Goal: Task Accomplishment & Management: Manage account settings

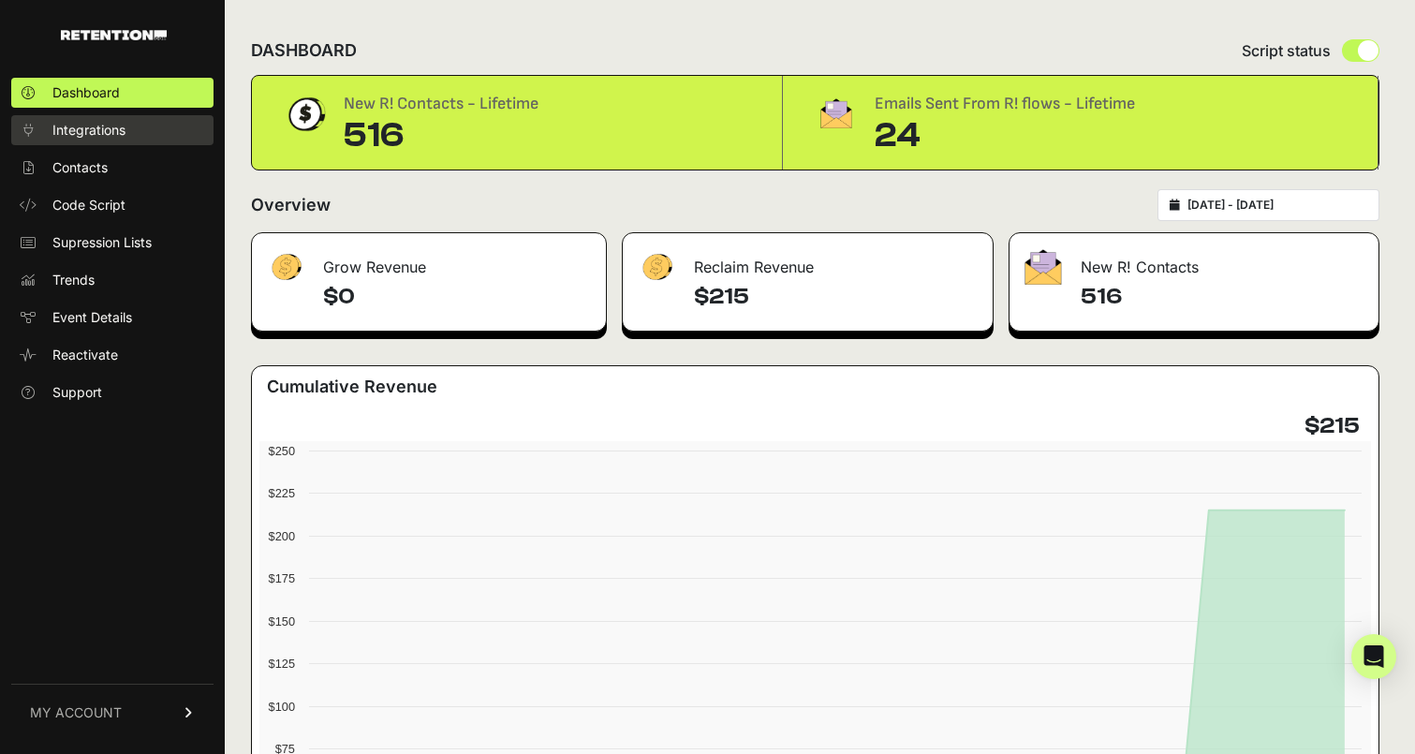
click at [110, 142] on link "Integrations" at bounding box center [112, 130] width 202 height 30
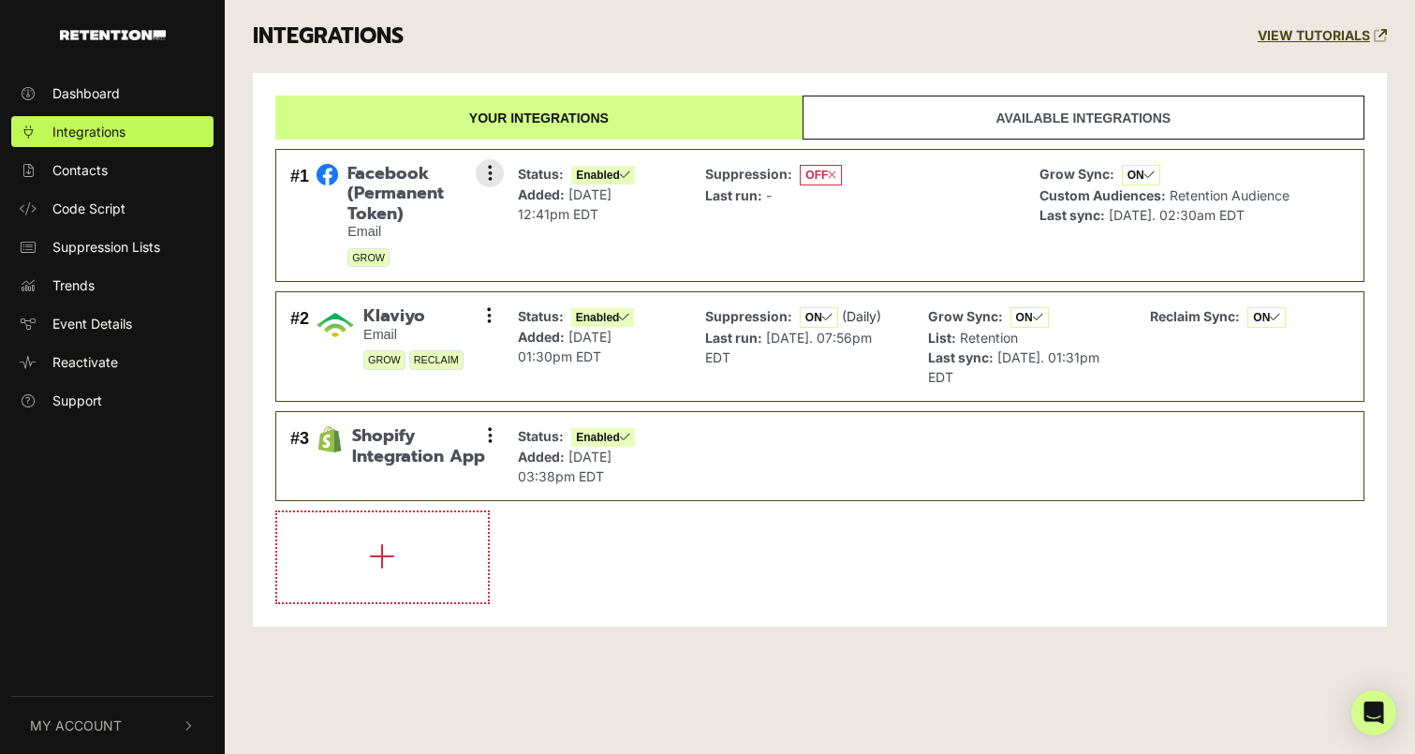
click at [835, 231] on div "Suppression: OFF Last run: -" at bounding box center [773, 216] width 137 height 104
click at [369, 260] on span "GROW" at bounding box center [368, 258] width 42 height 20
click at [397, 314] on span "Klaviyo" at bounding box center [413, 316] width 100 height 21
click at [491, 314] on icon at bounding box center [489, 315] width 5 height 19
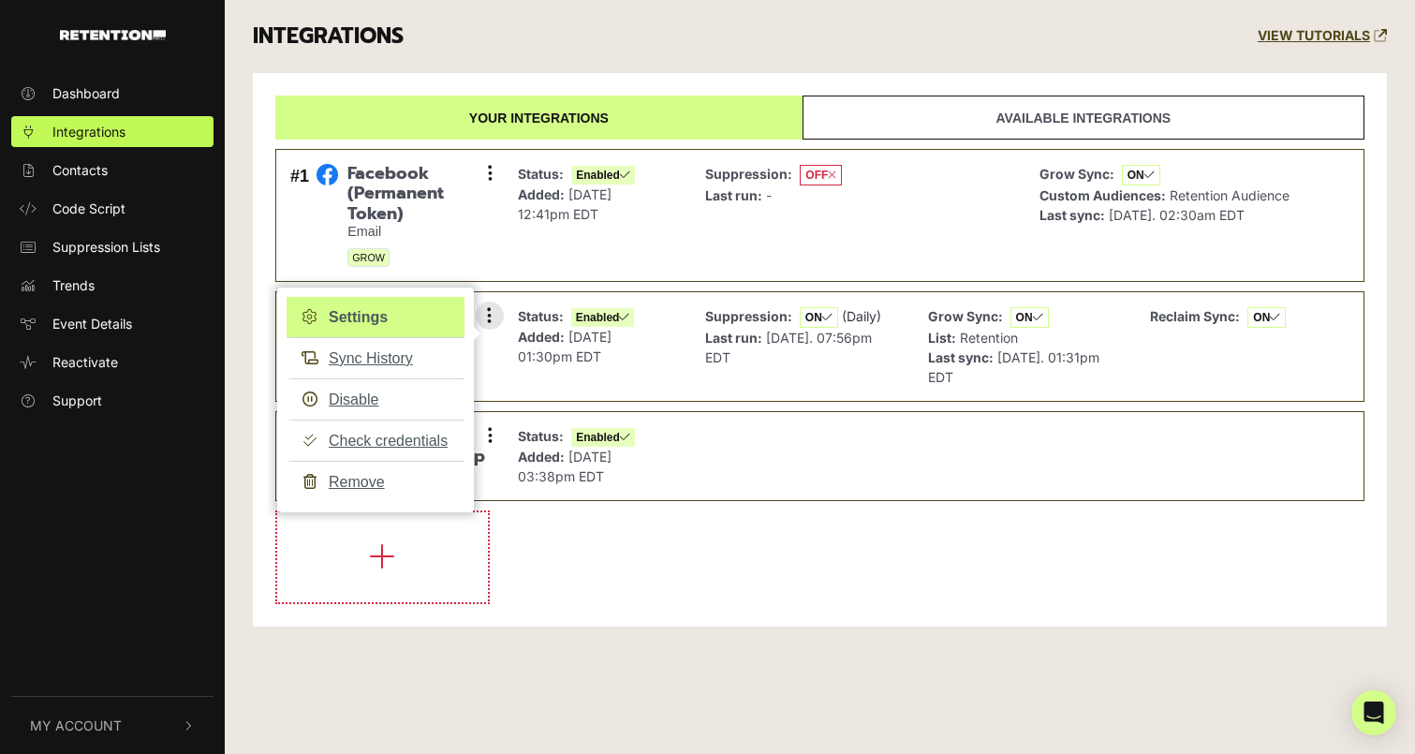
click at [418, 319] on link "Settings" at bounding box center [376, 317] width 178 height 41
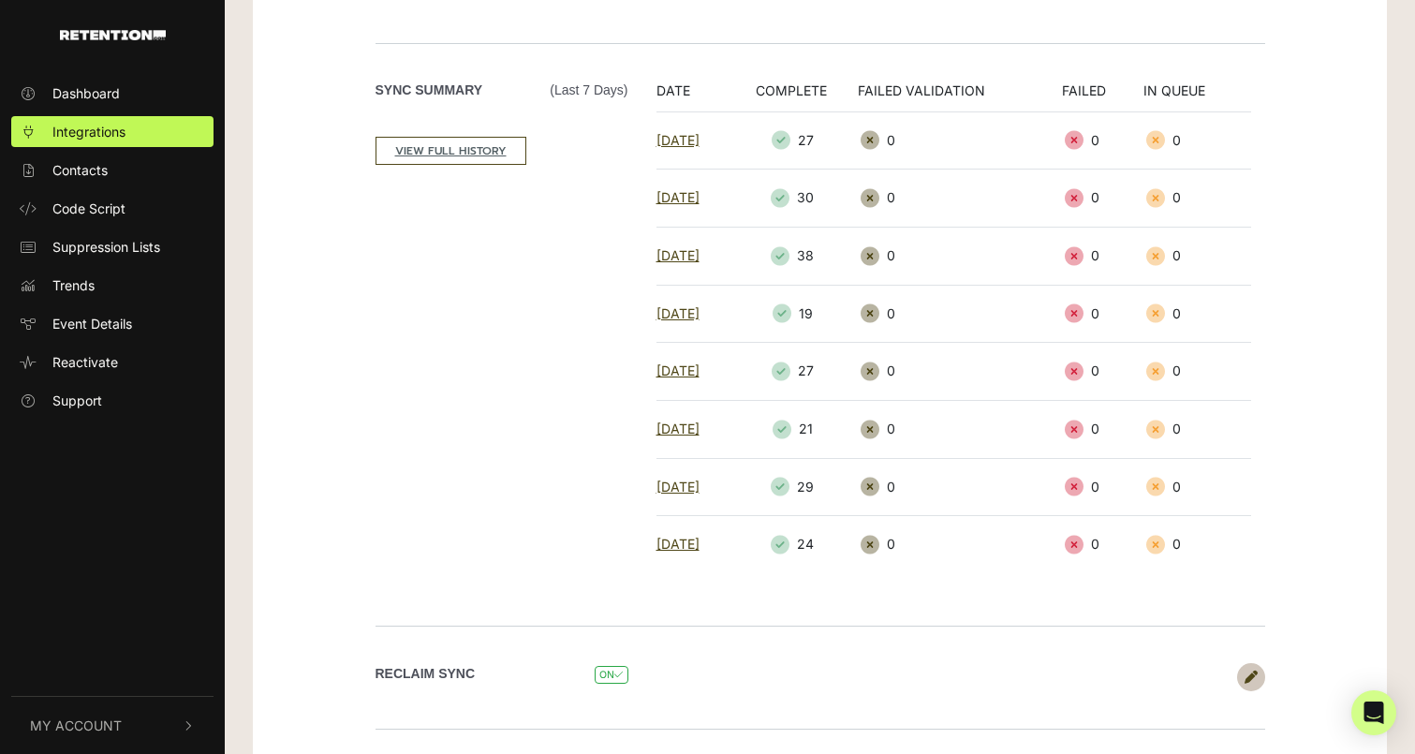
scroll to position [304, 0]
